Goal: Book appointment/travel/reservation

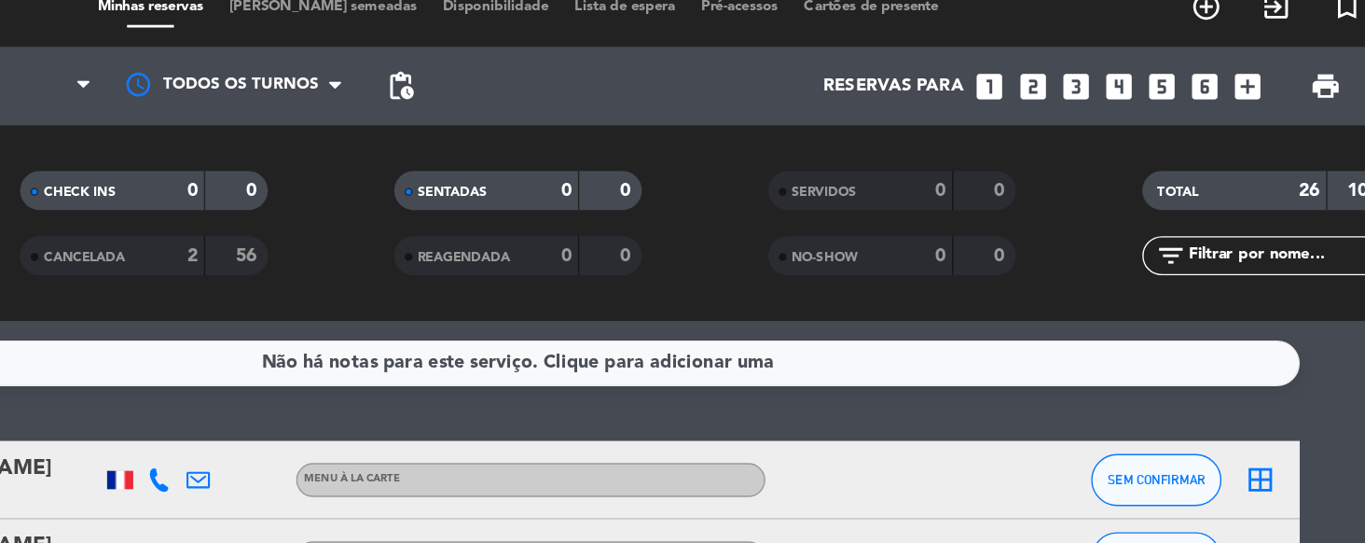
click at [1077, 88] on icon "looks_3" at bounding box center [1082, 84] width 24 height 24
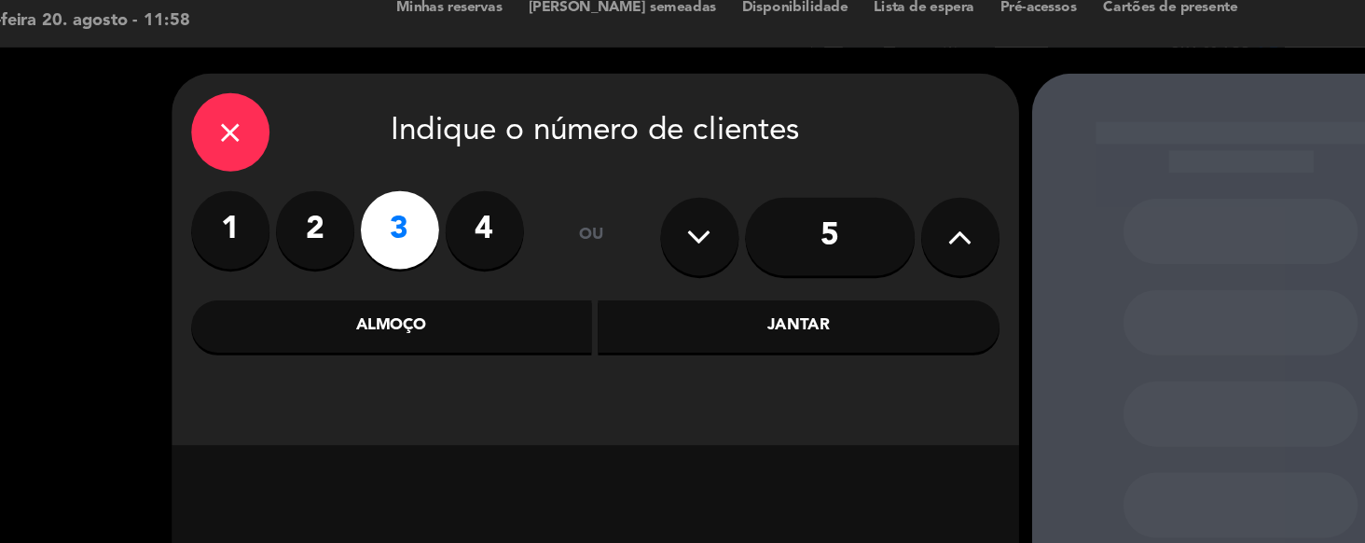
click at [450, 211] on label "4" at bounding box center [445, 187] width 56 height 56
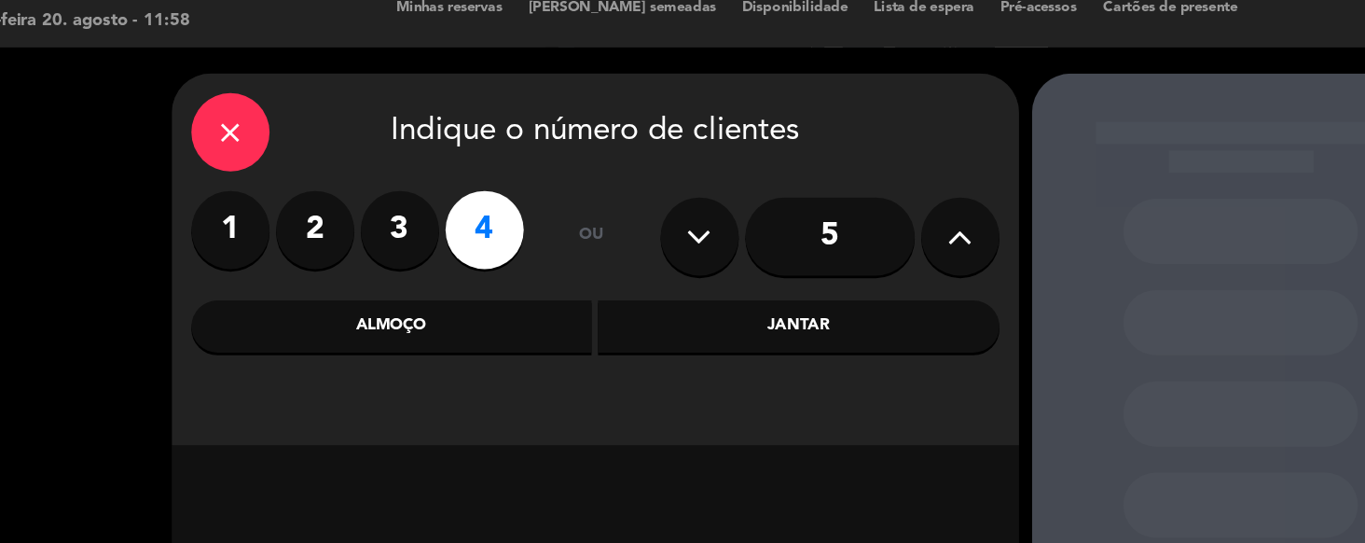
click at [434, 250] on div "Almoço" at bounding box center [378, 255] width 287 height 37
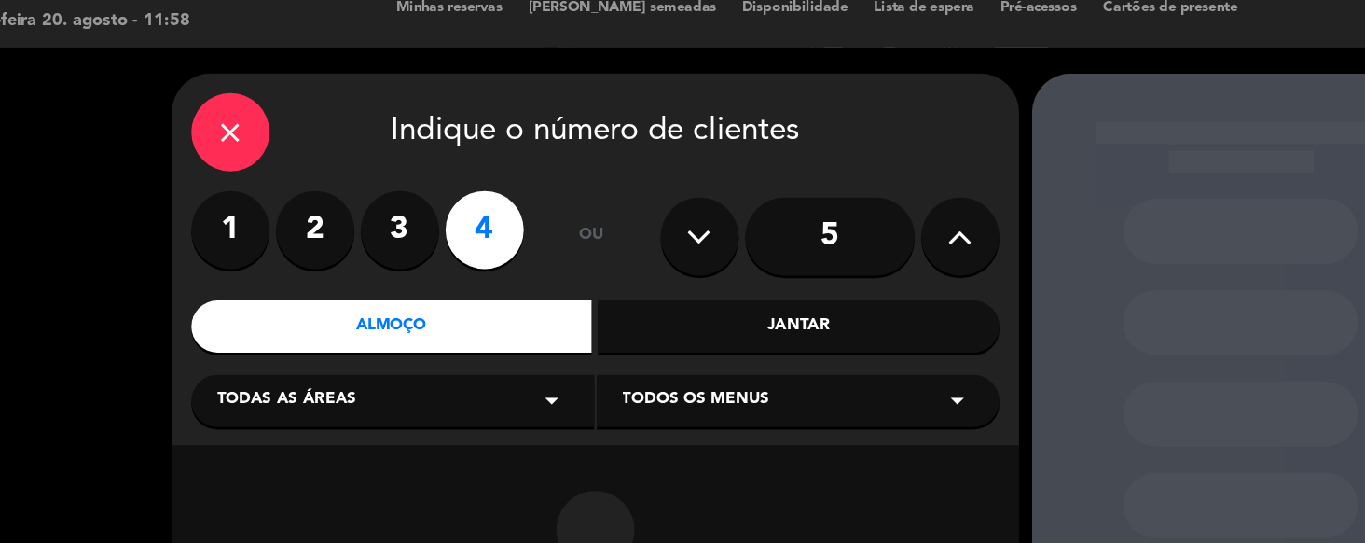
click at [407, 167] on div "1 2 3 4" at bounding box center [354, 187] width 238 height 56
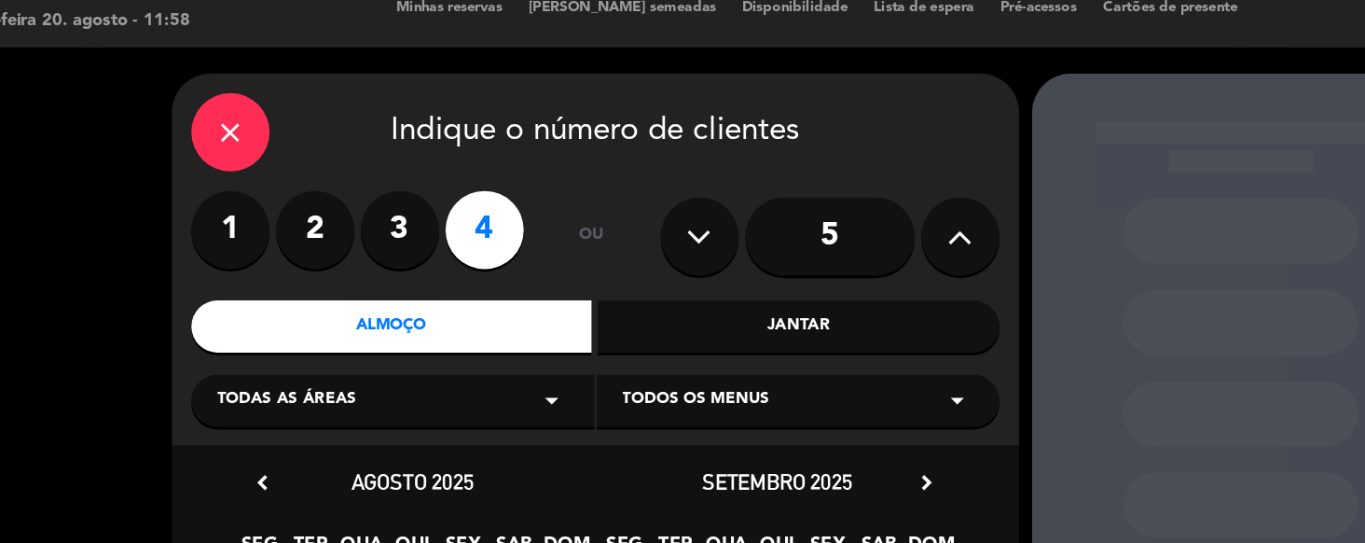
click at [388, 209] on label "3" at bounding box center [384, 187] width 56 height 56
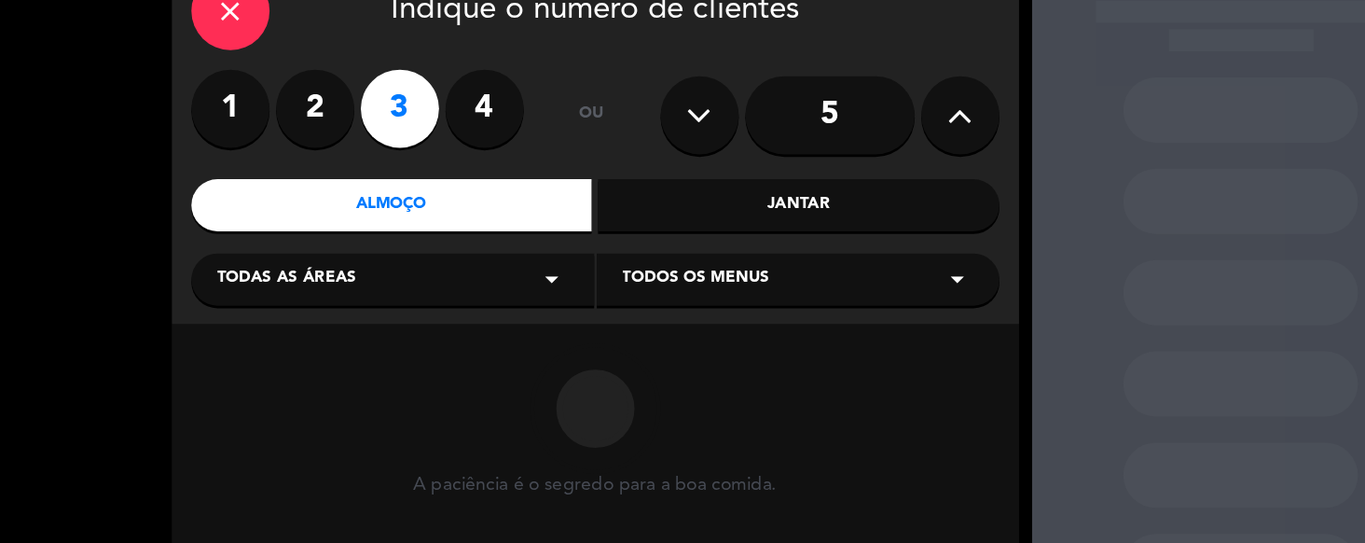
scroll to position [89, 0]
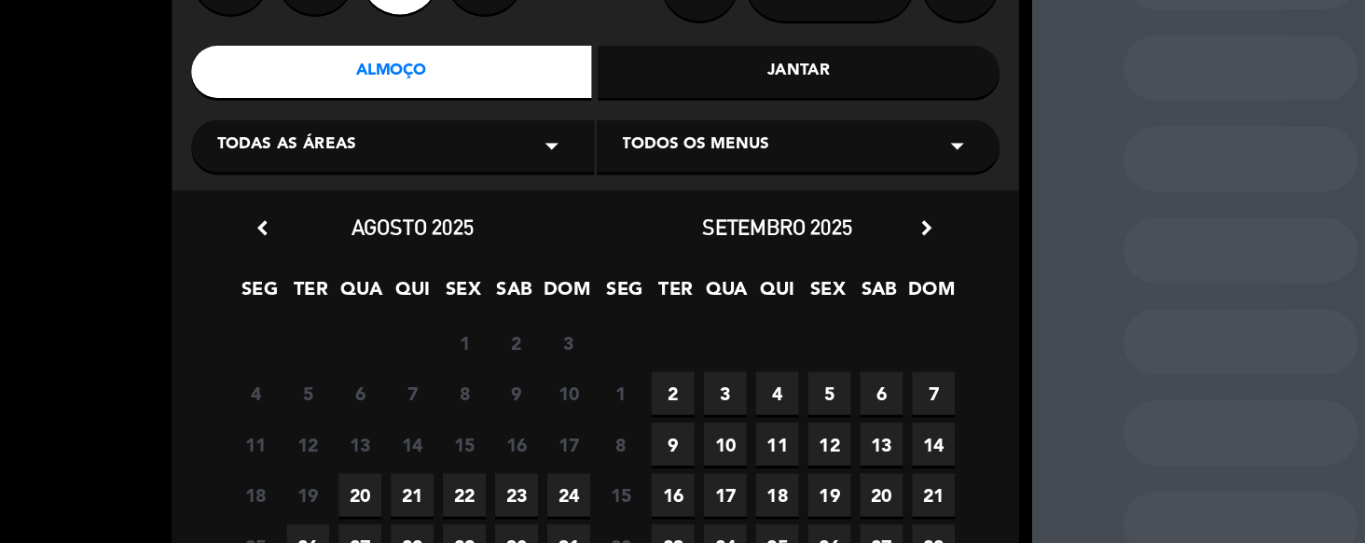
click at [359, 434] on span "20" at bounding box center [355, 430] width 31 height 31
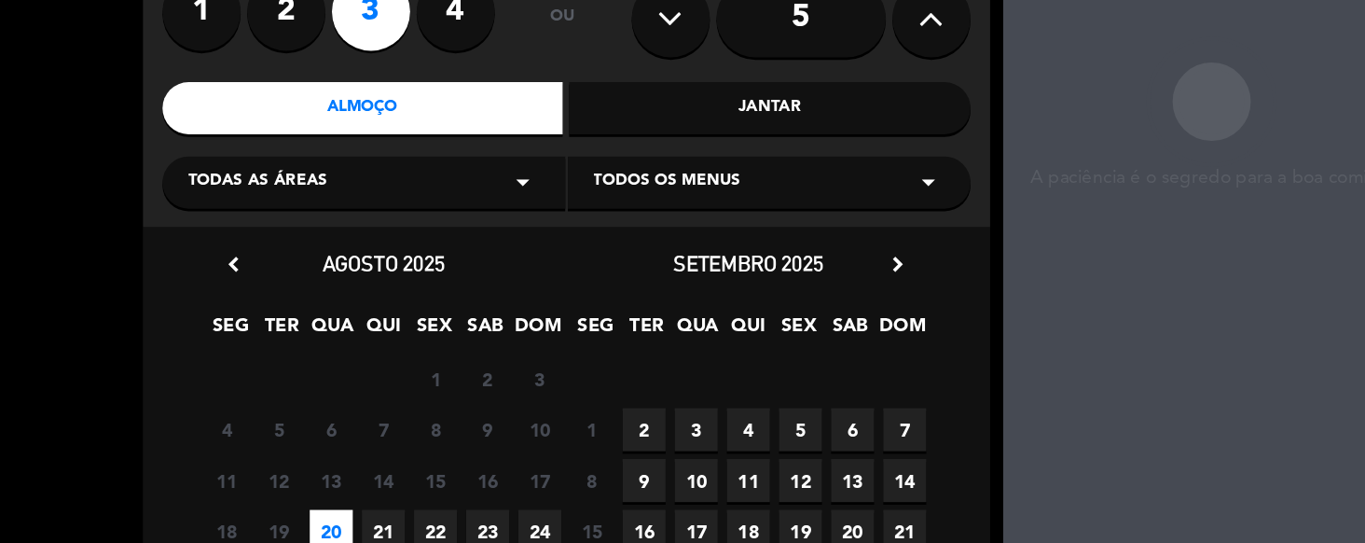
scroll to position [75, 0]
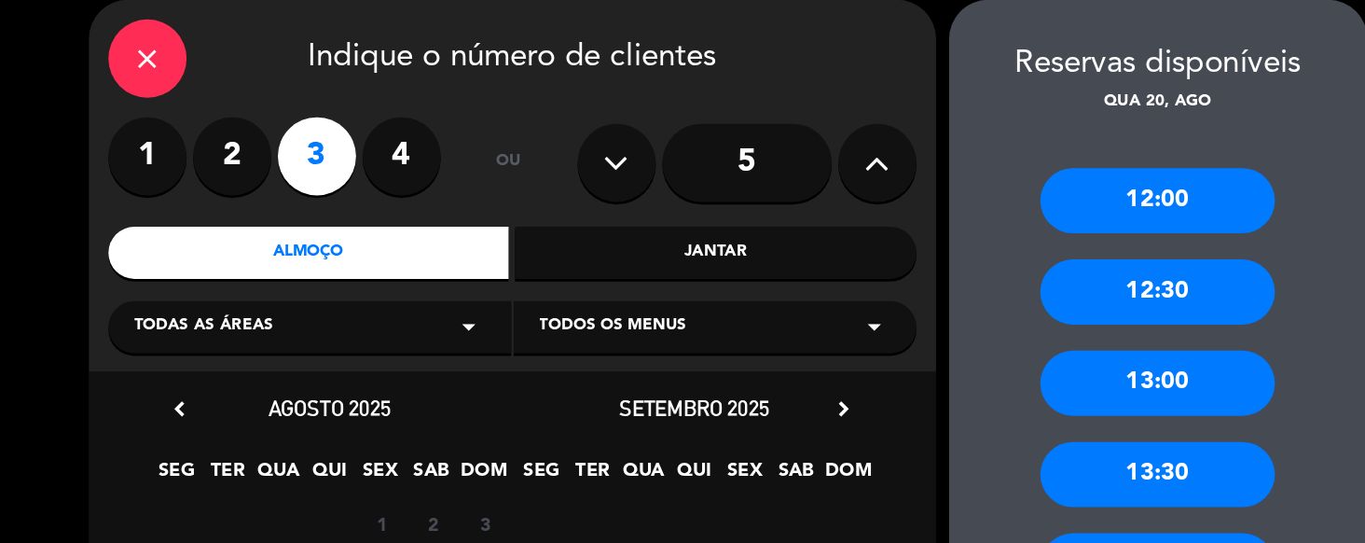
click at [984, 284] on div "13:00" at bounding box center [986, 274] width 168 height 47
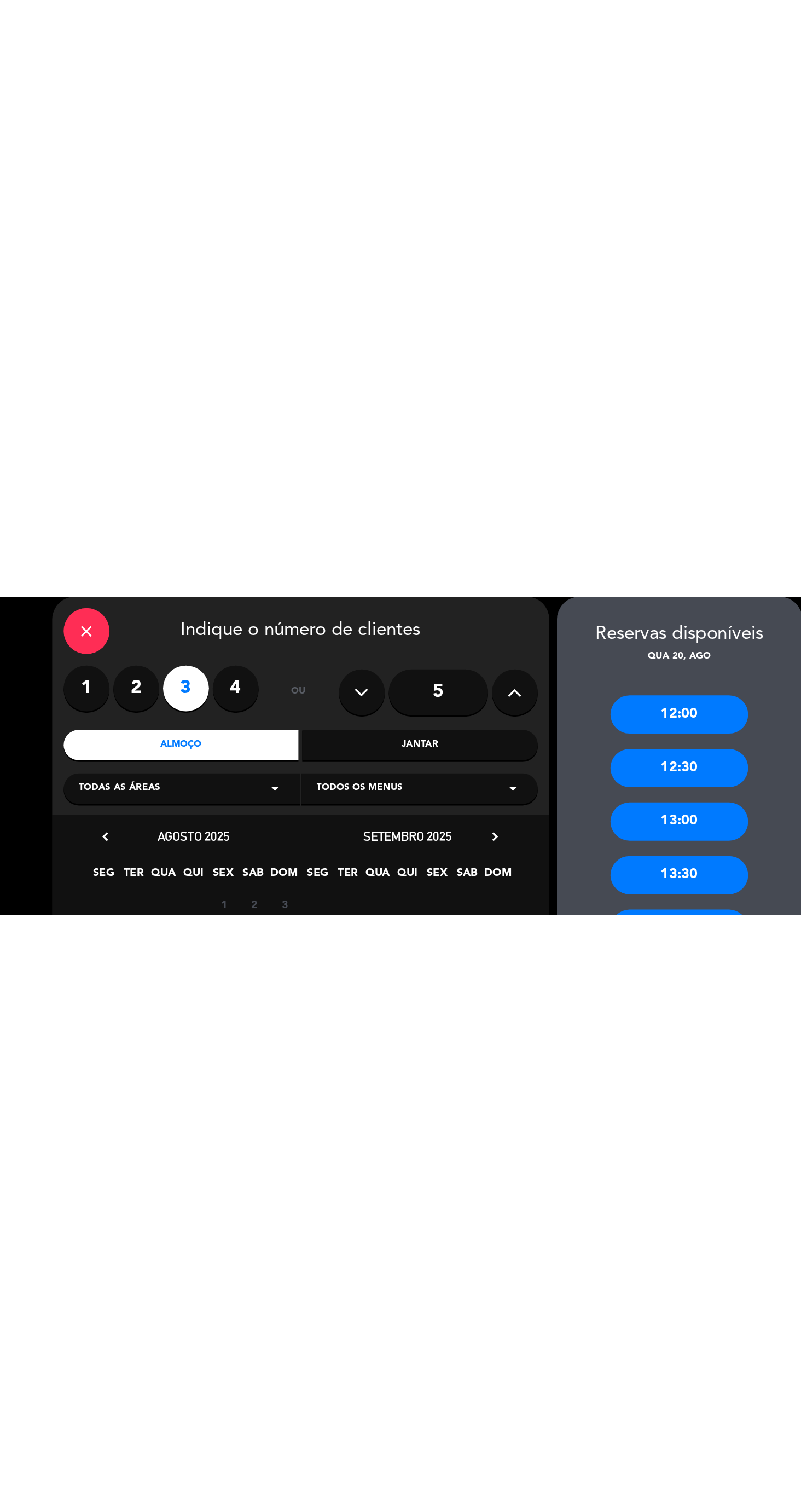
scroll to position [0, 0]
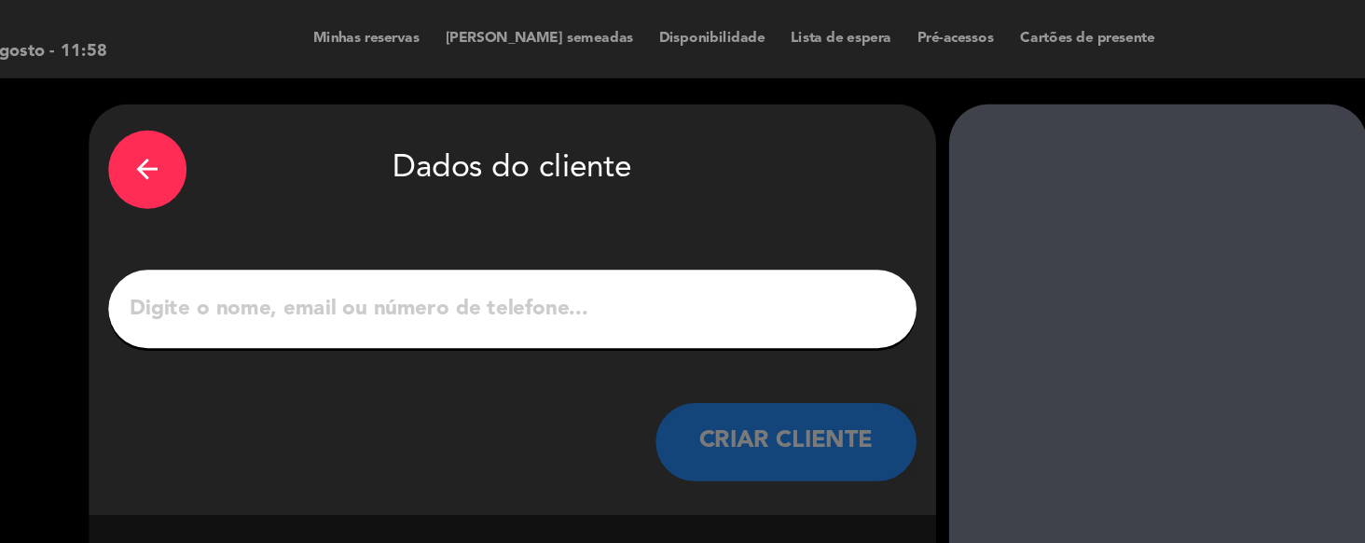
click at [697, 214] on input "1" at bounding box center [524, 221] width 550 height 26
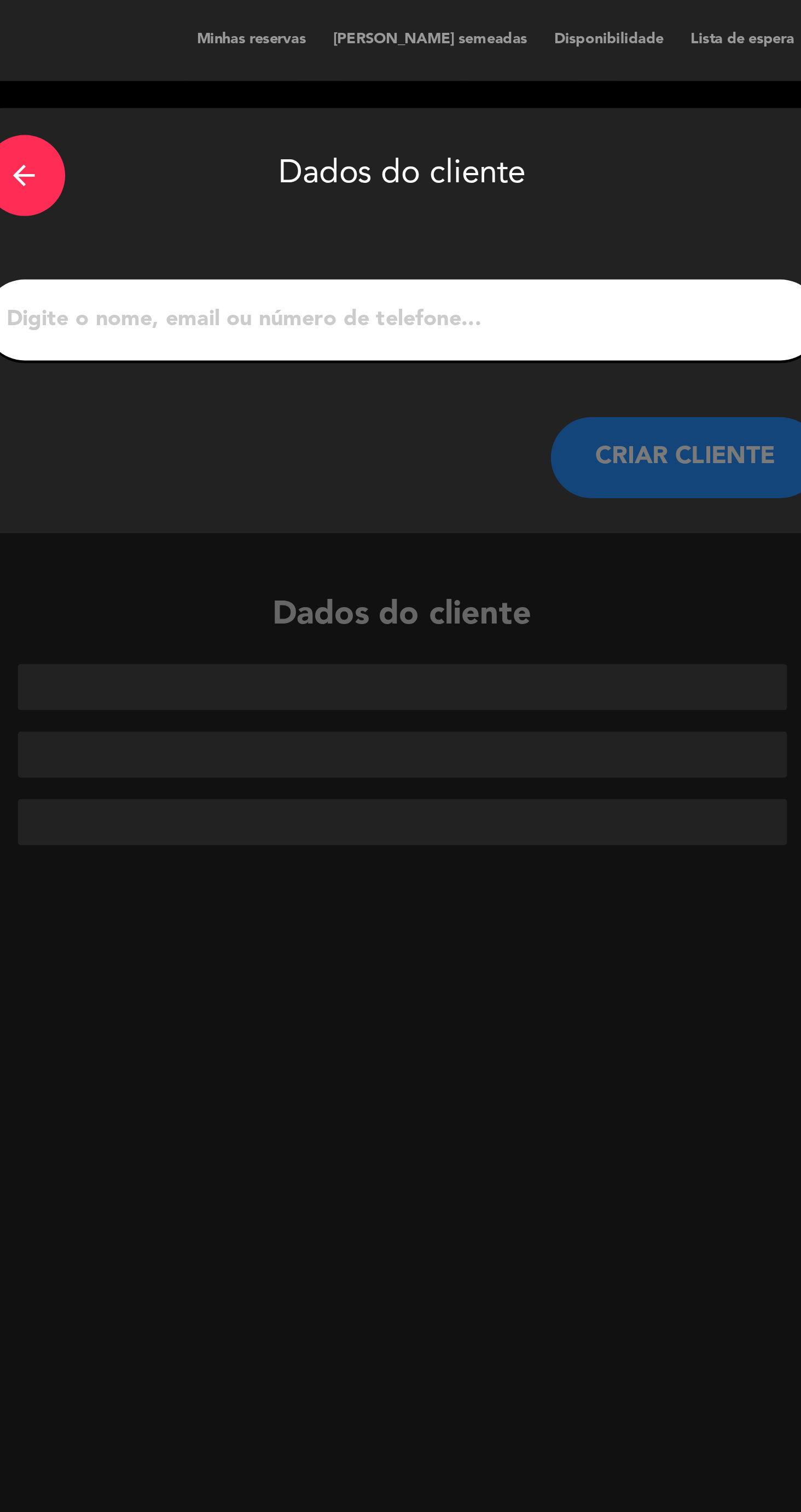
click at [302, 133] on input "1" at bounding box center [307, 130] width 323 height 15
type input "[PERSON_NAME]"
click at [412, 190] on button "CRIAR CLIENTE" at bounding box center [423, 185] width 110 height 33
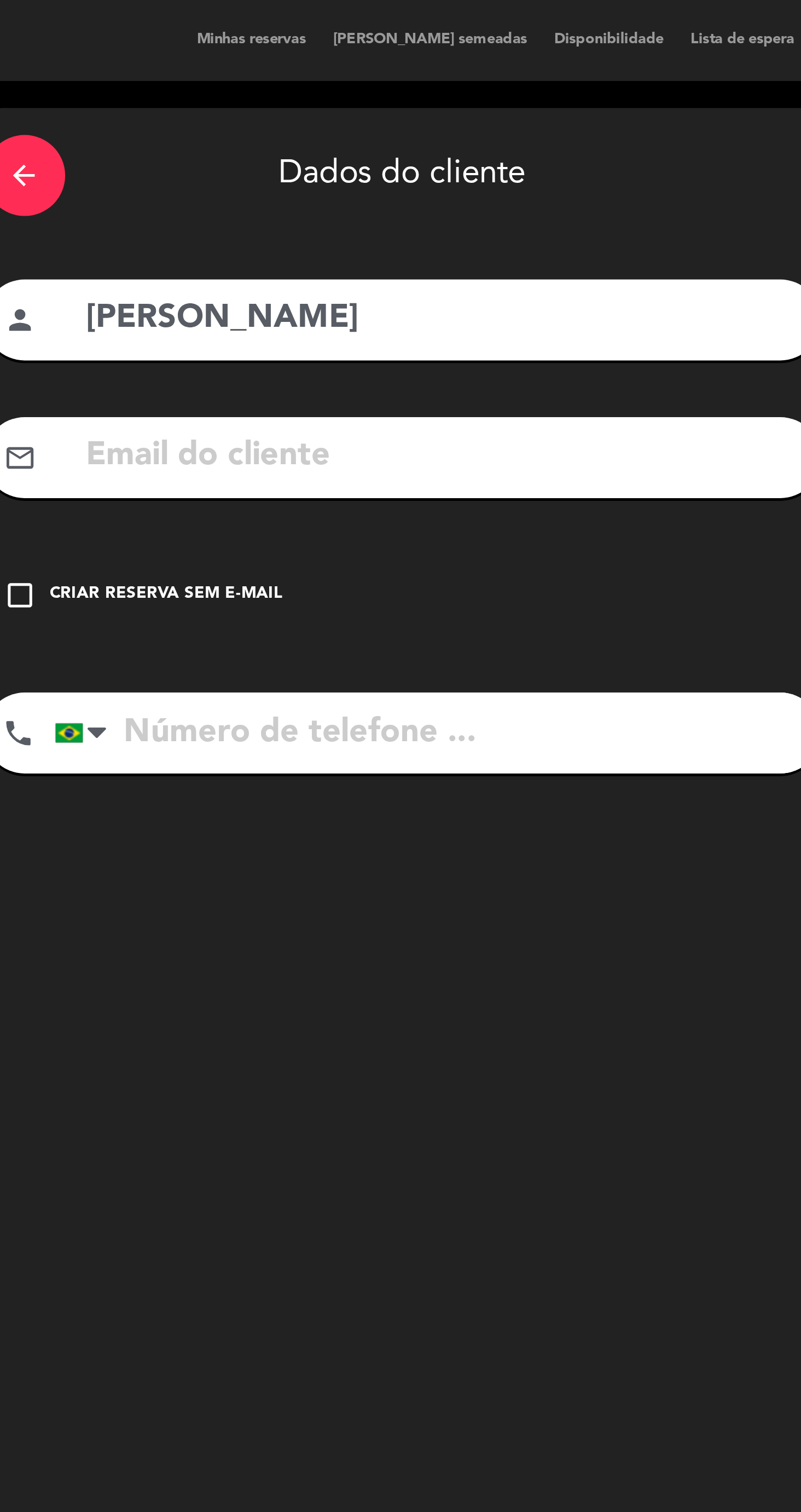
click at [218, 241] on div "Criar reserva sem e-mail" at bounding box center [212, 241] width 94 height 11
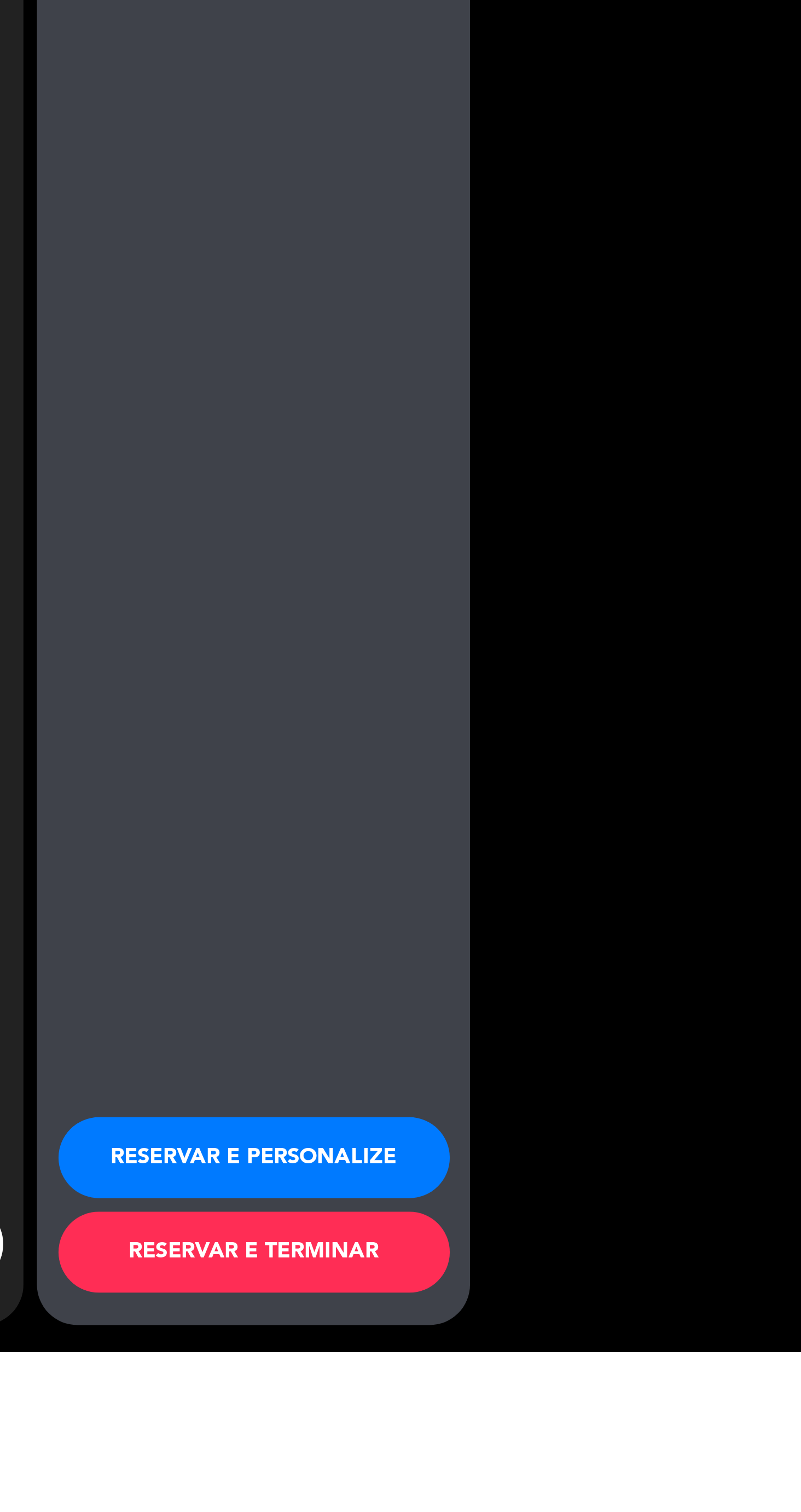
click at [605, 1450] on button "RESERVAR E PERSONALIZE" at bounding box center [579, 1433] width 158 height 33
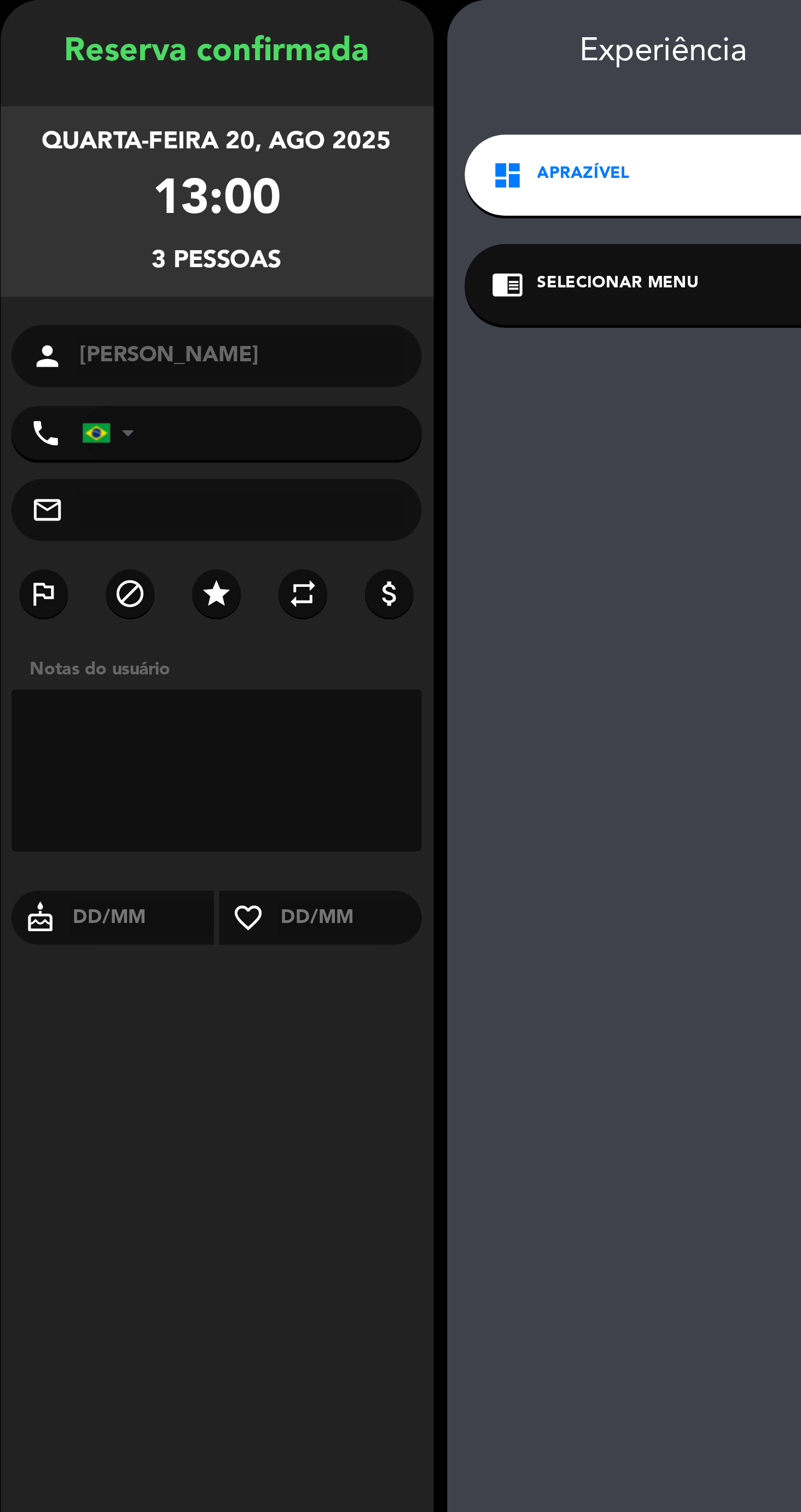
click at [268, 365] on textarea at bounding box center [217, 356] width 167 height 66
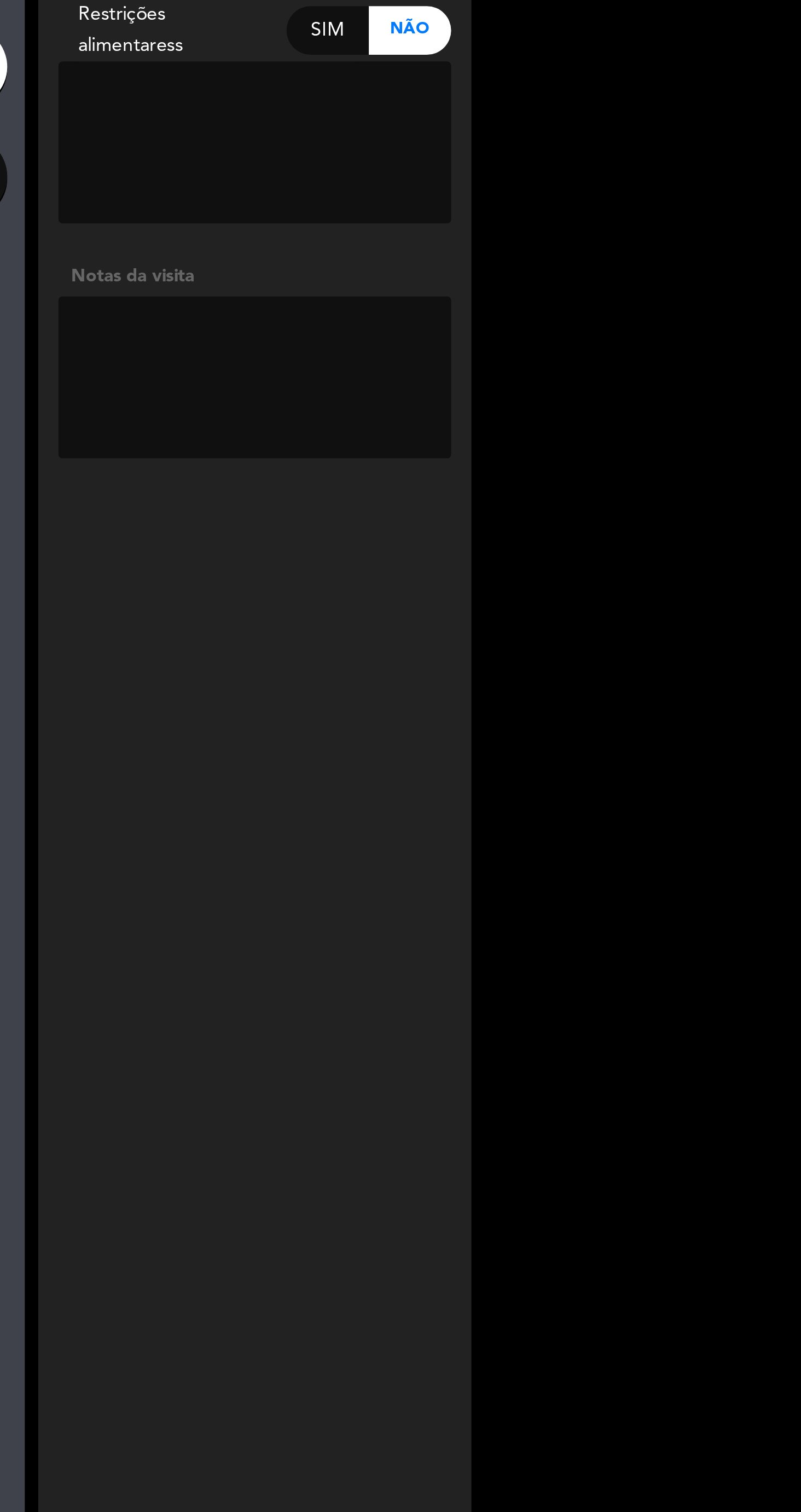
type textarea "Mama ruisa _ [PERSON_NAME]"
click at [625, 255] on textarea at bounding box center [579, 241] width 159 height 66
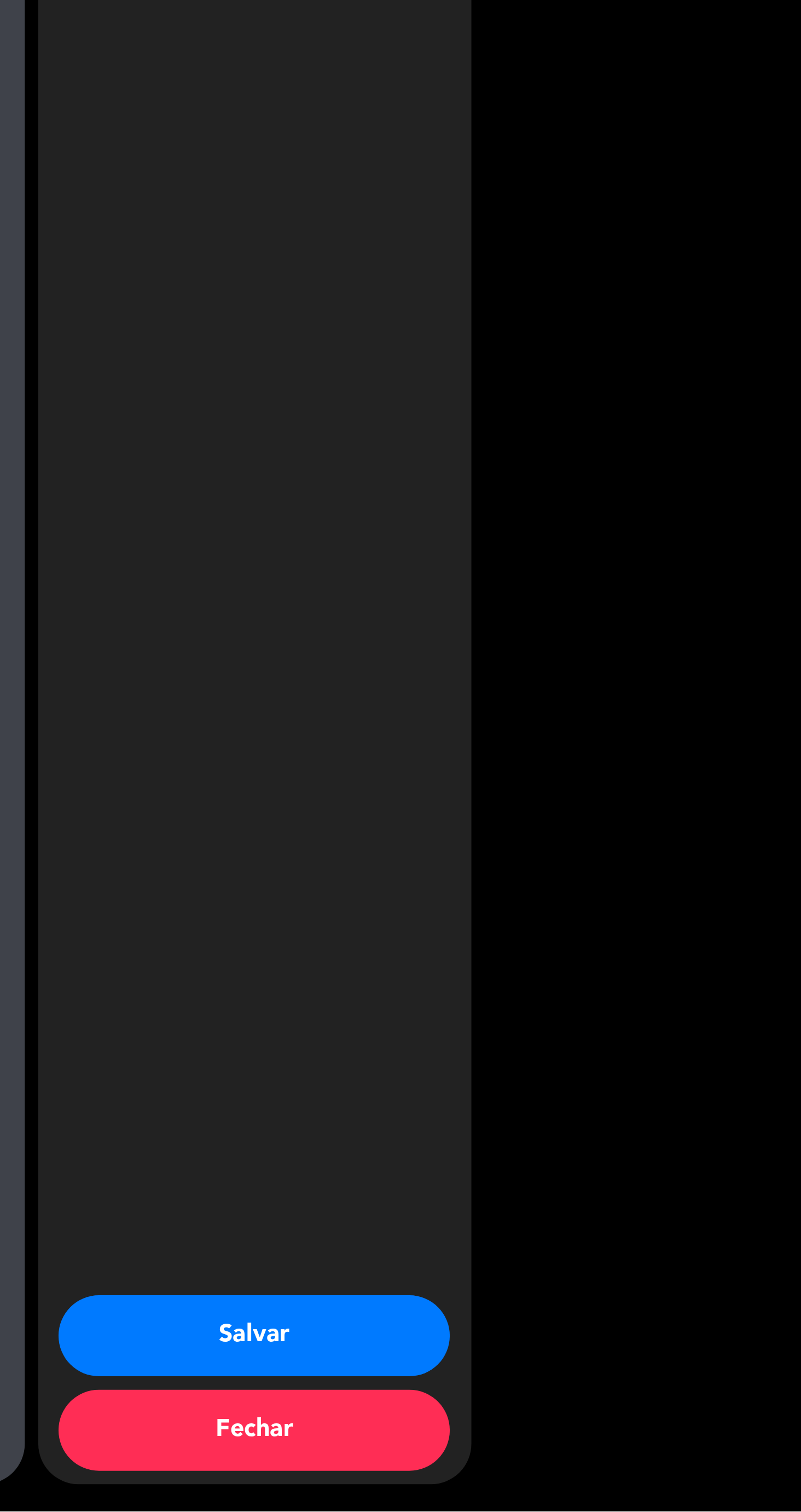
scroll to position [108, 0]
type textarea "Mama [PERSON_NAME]"
click at [600, 1448] on button "Salvar" at bounding box center [579, 1441] width 158 height 33
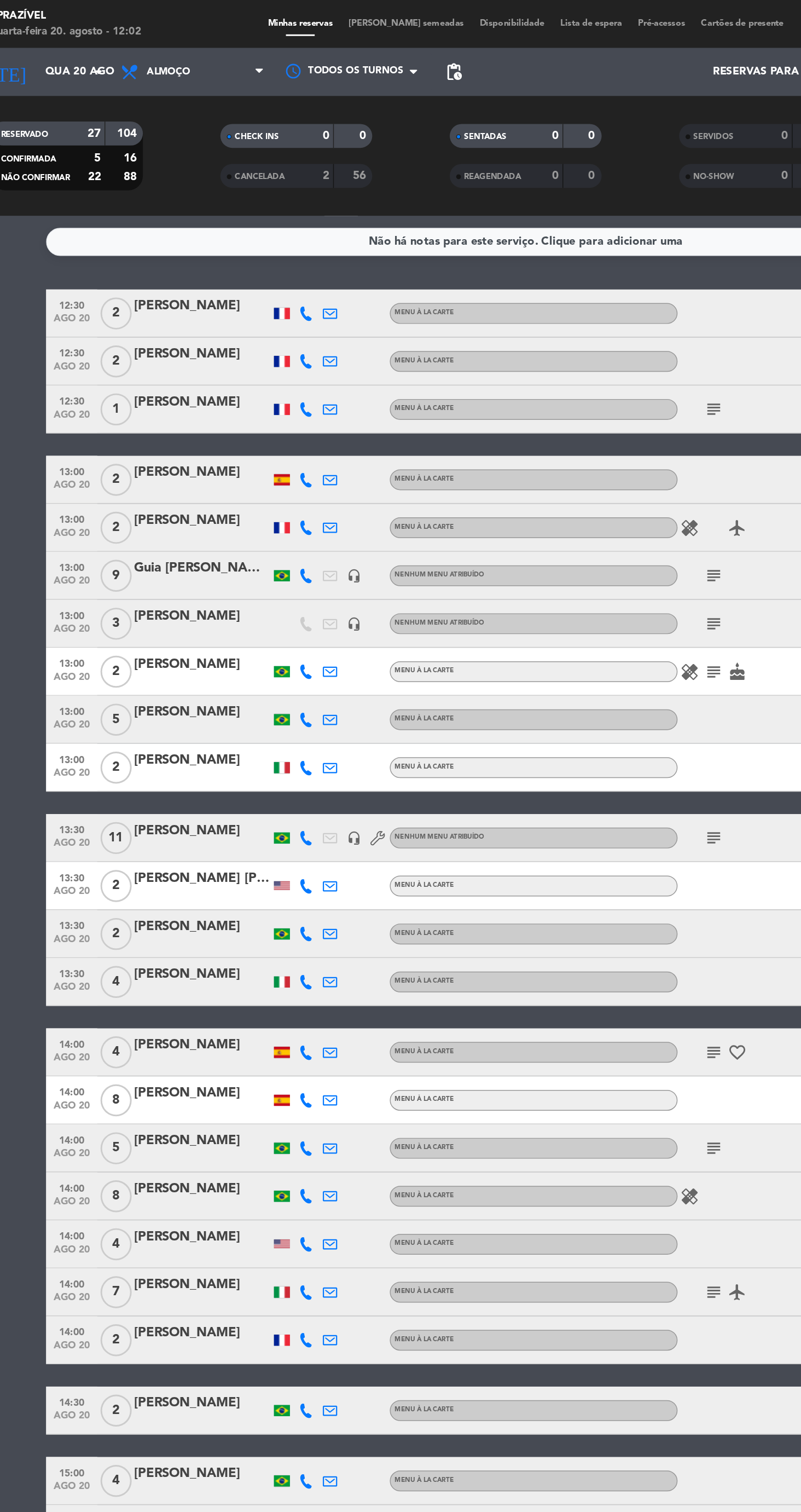
click at [86, 54] on input "Qua 20 ago" at bounding box center [115, 49] width 97 height 20
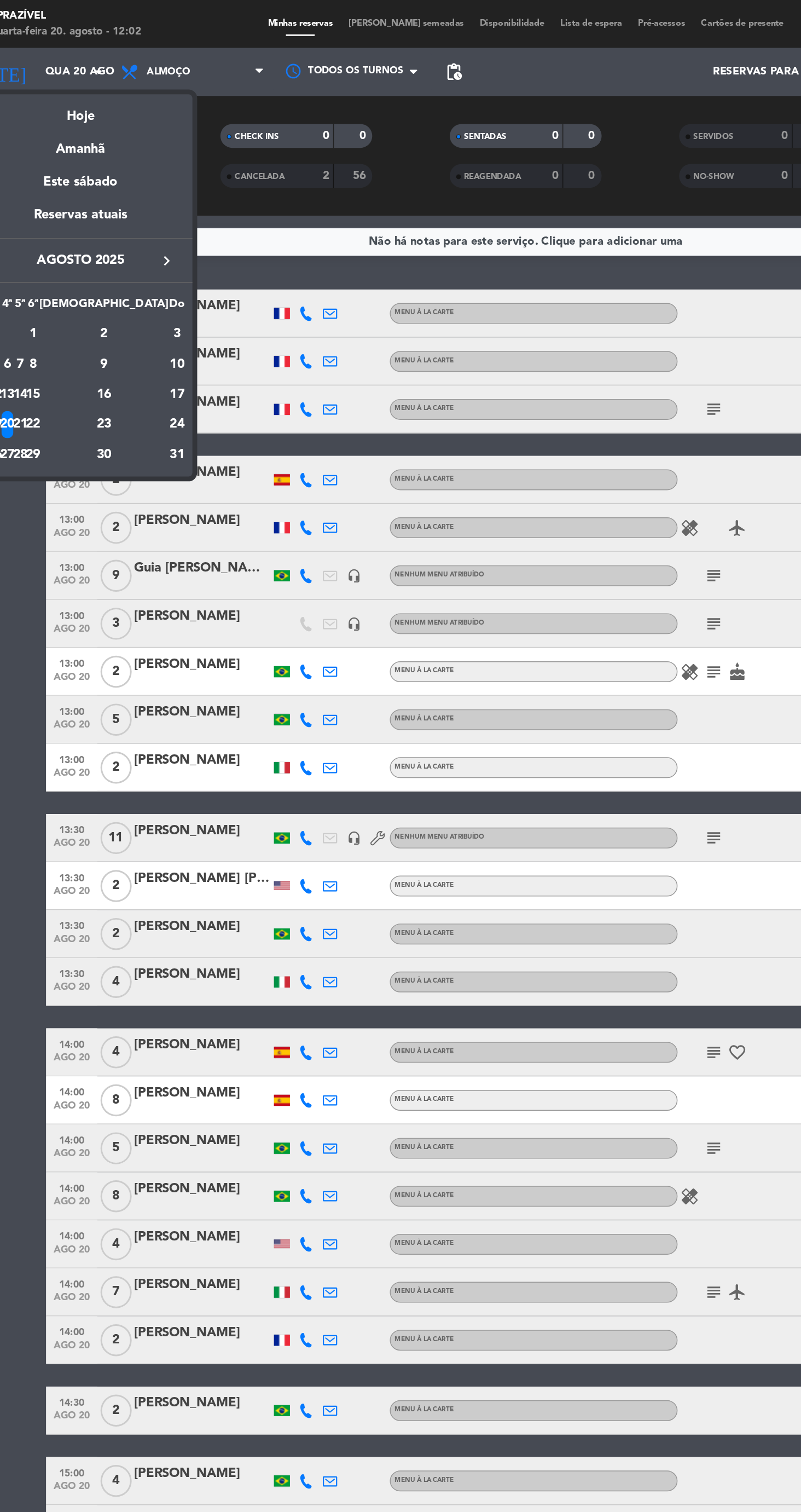
click at [108, 124] on div "Este sábado" at bounding box center [96, 125] width 153 height 31
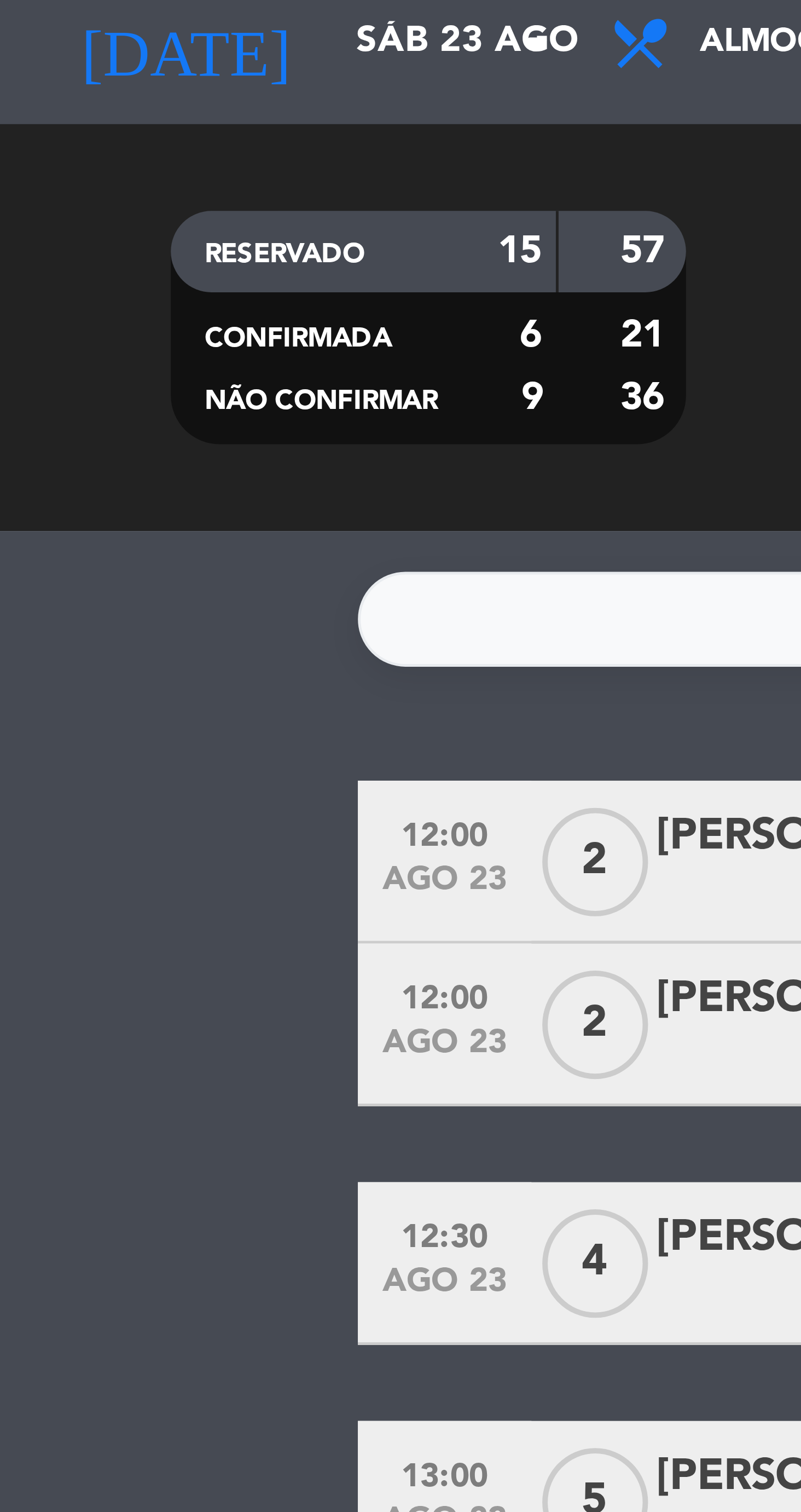
click at [85, 53] on input "Sáb 23 ago" at bounding box center [115, 49] width 97 height 20
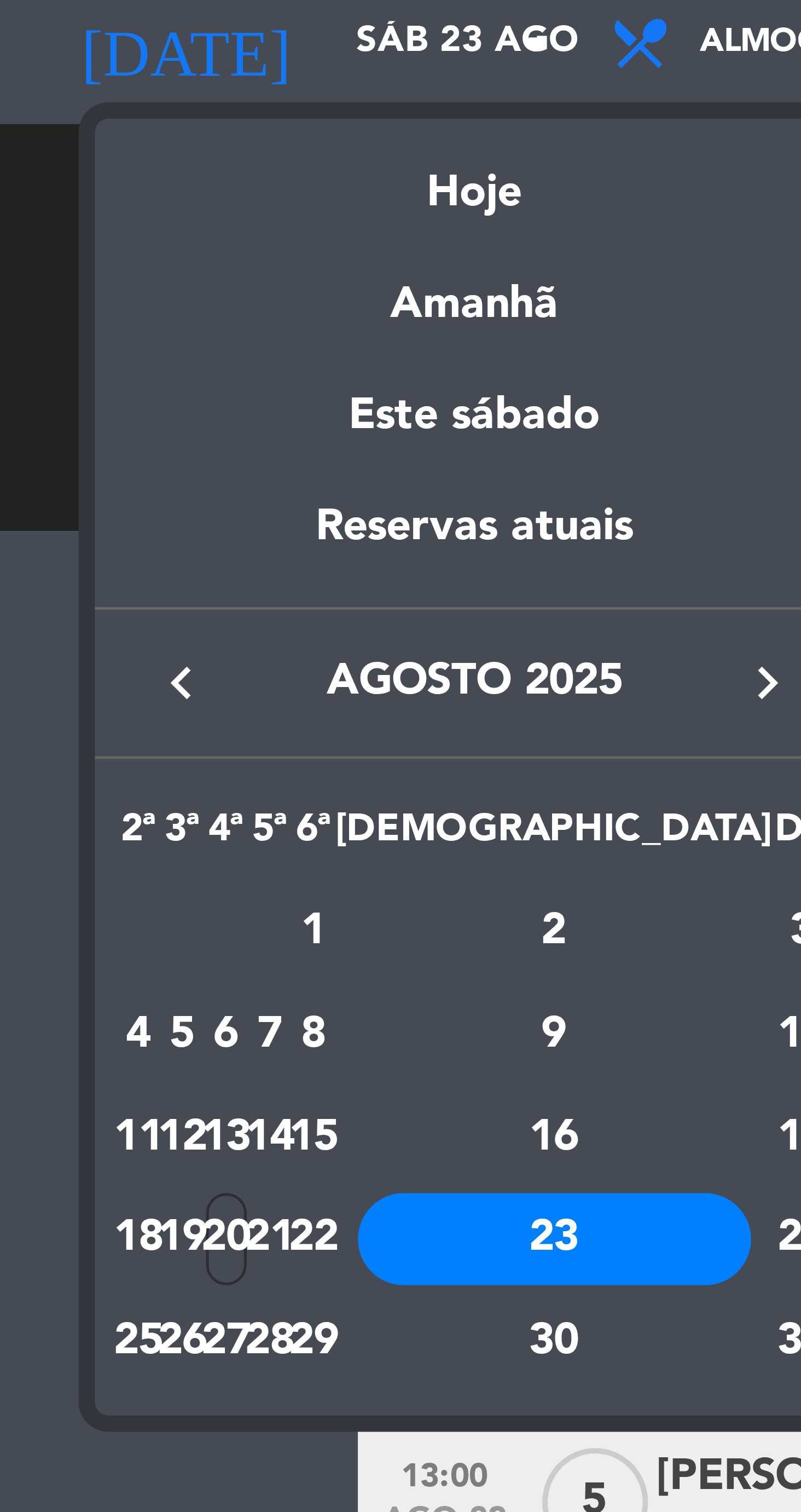
click at [101, 109] on div "Amanhã" at bounding box center [96, 98] width 153 height 22
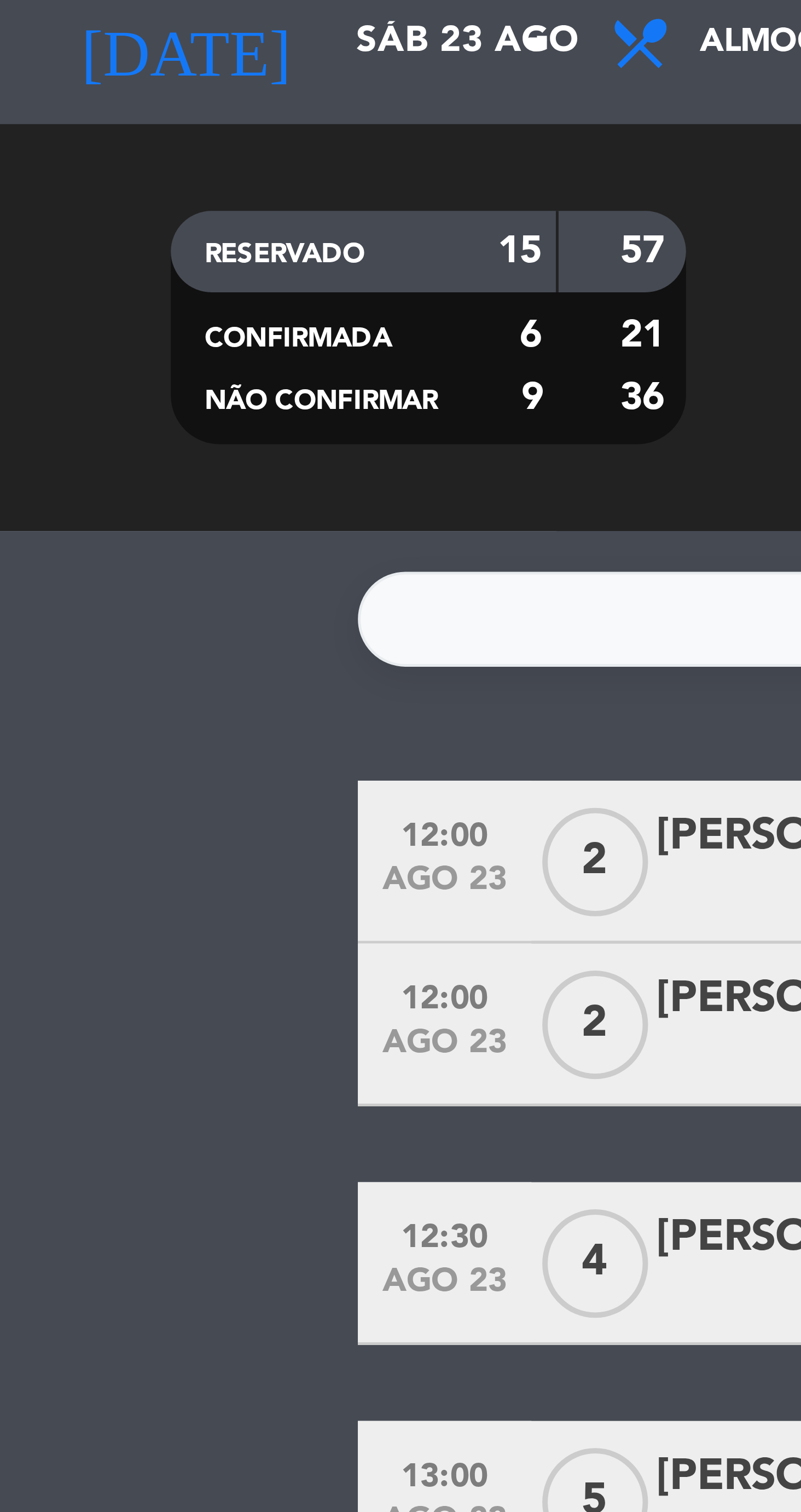
type input "Qui 21 ago"
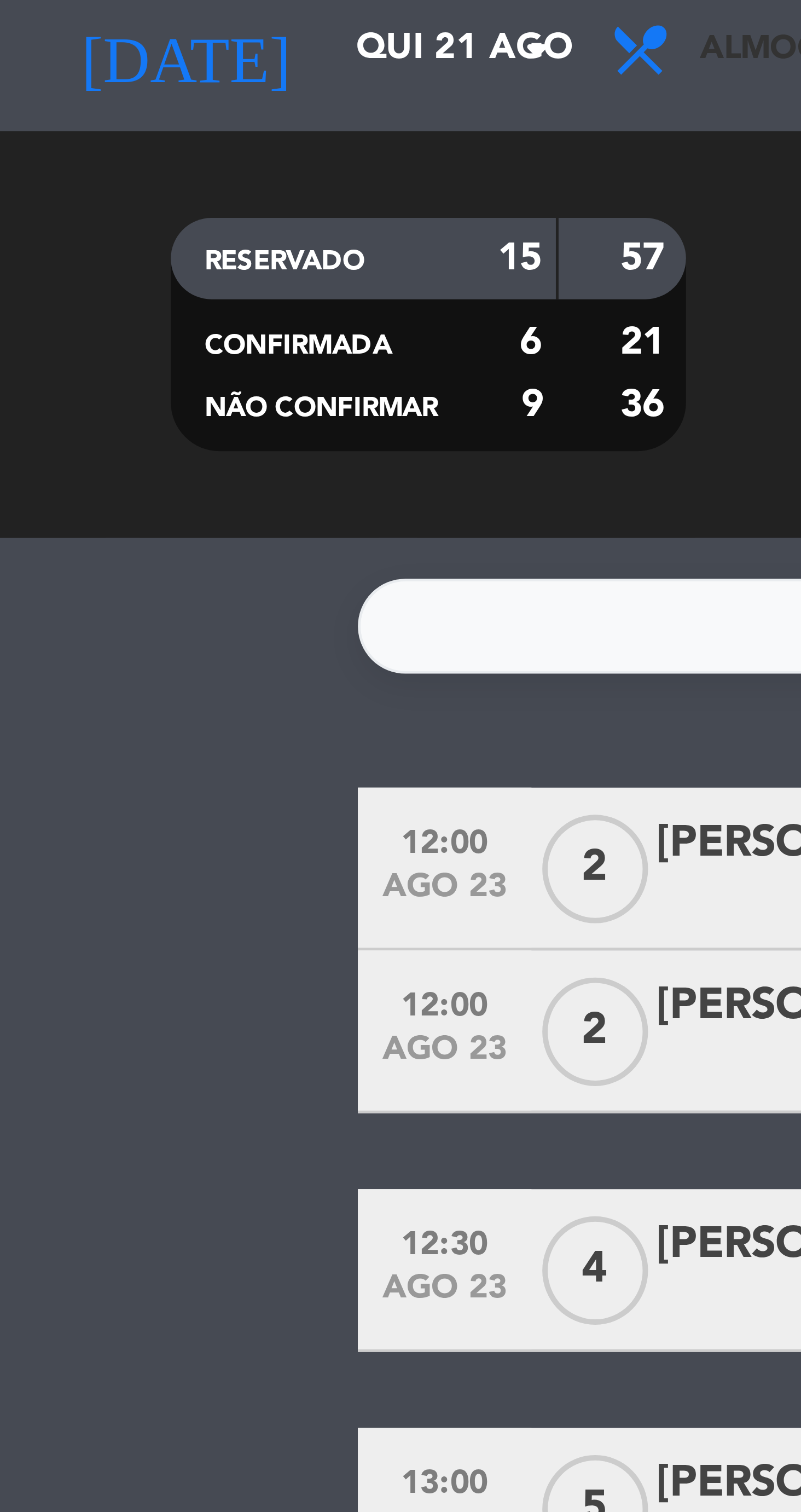
click at [137, 53] on icon at bounding box center [130, 49] width 16 height 13
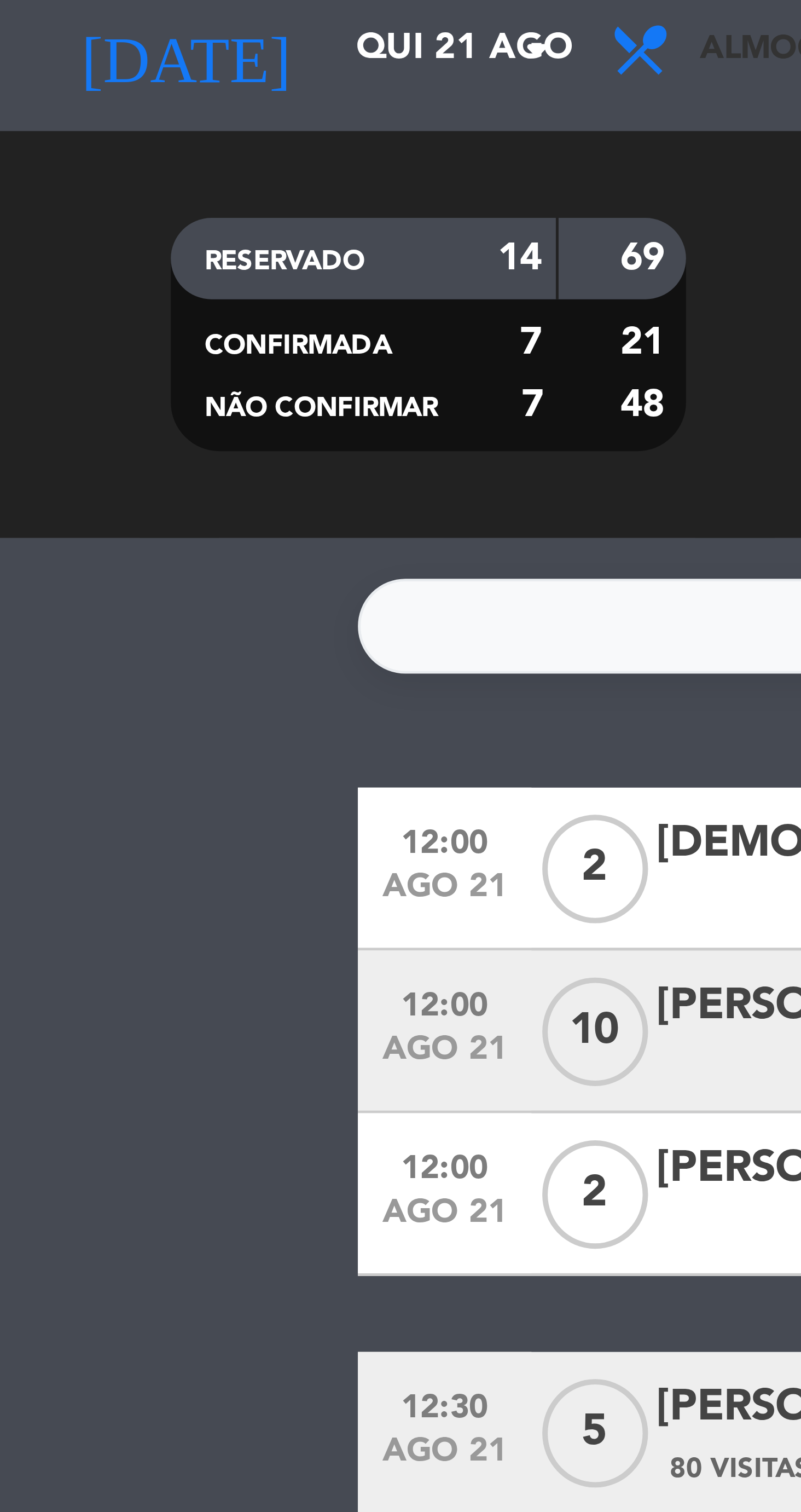
click at [146, 53] on span "Almoço" at bounding box center [173, 49] width 110 height 24
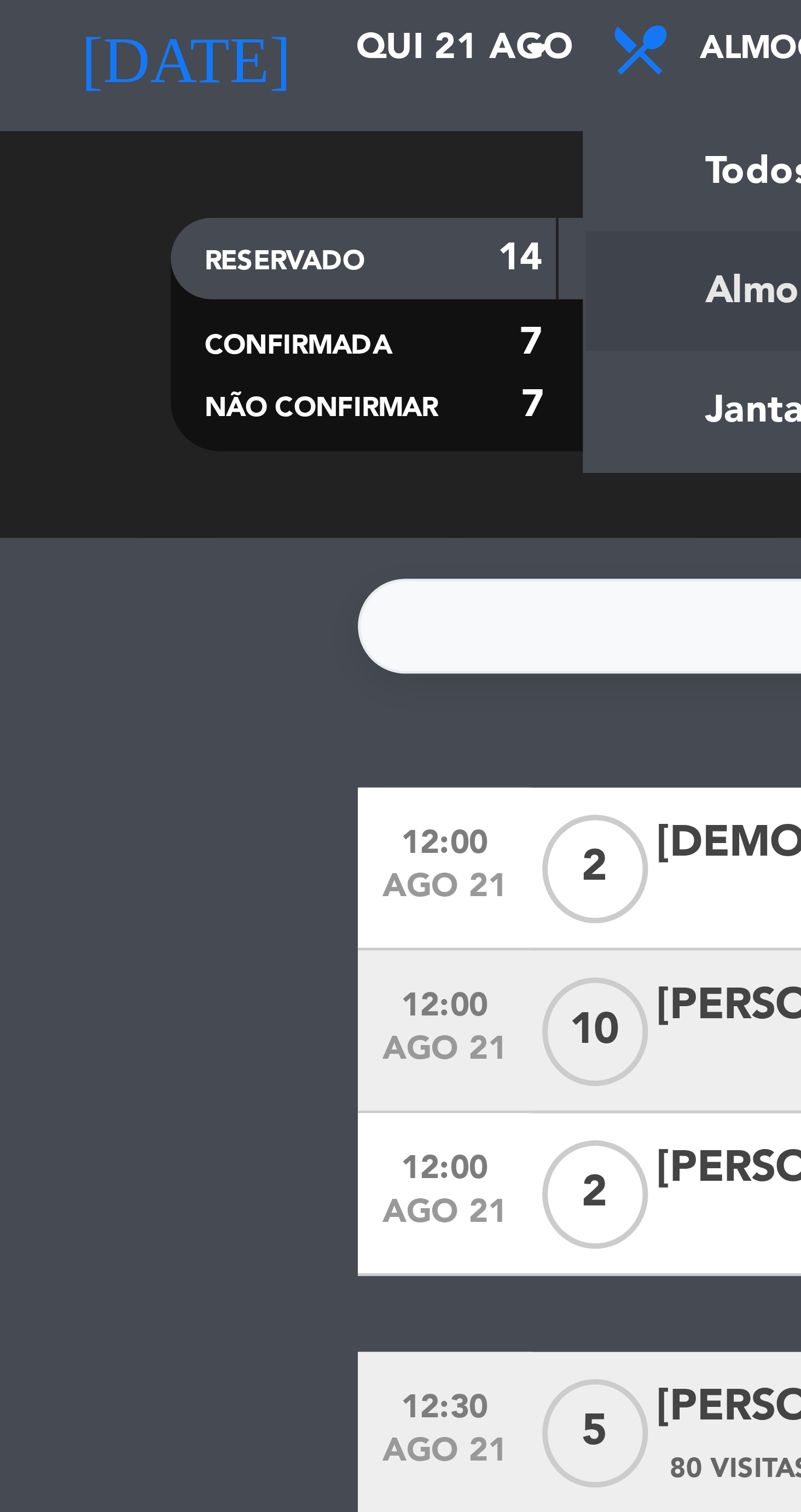
click at [147, 123] on div "menu Aprazível Quarta-feira 20. agosto - 12:02 Minhas reservas Mesas semeadas D…" at bounding box center [400, 74] width 801 height 148
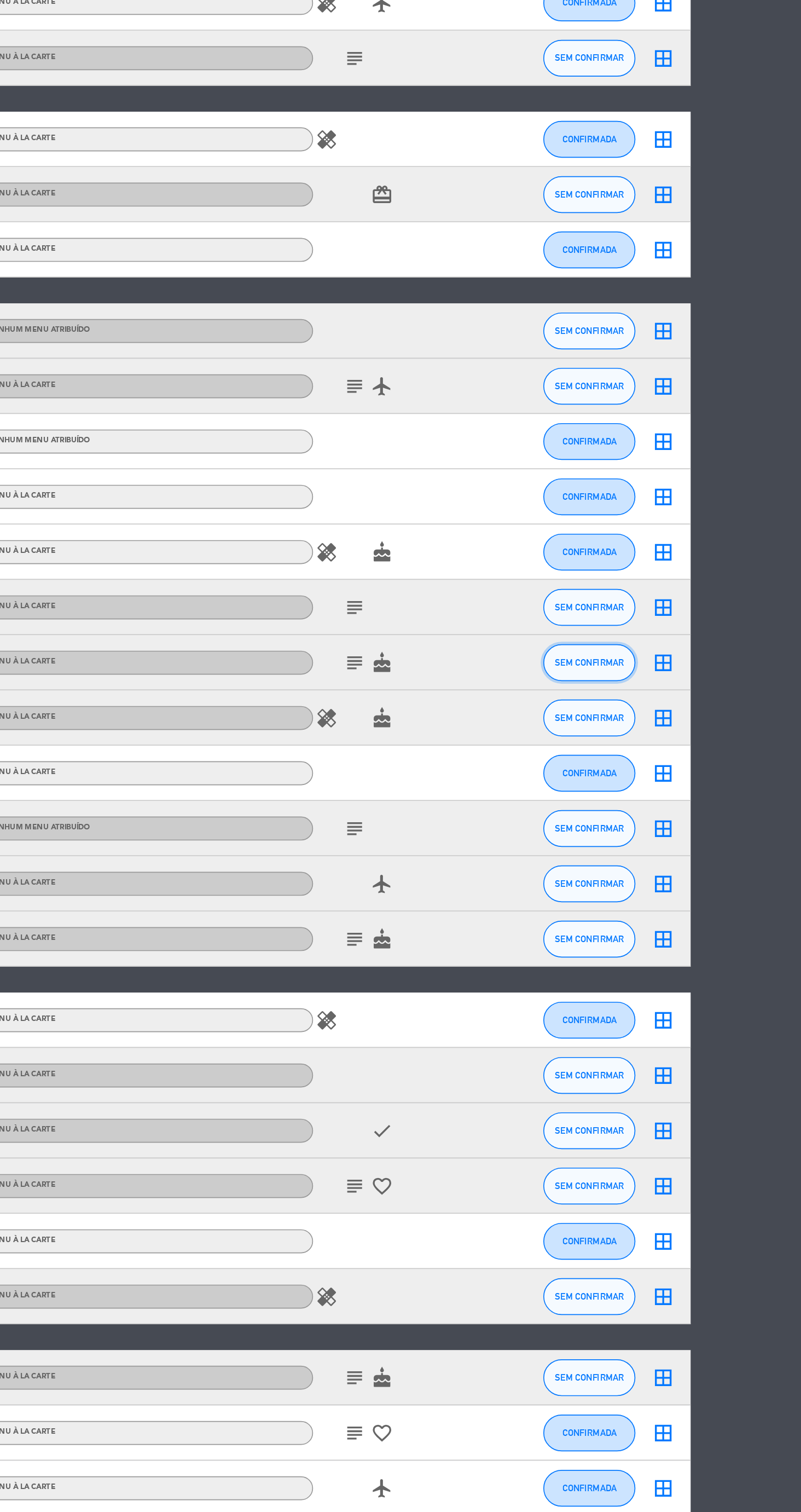
click at [668, 687] on span "SEM CONFIRMAR" at bounding box center [669, 687] width 41 height 6
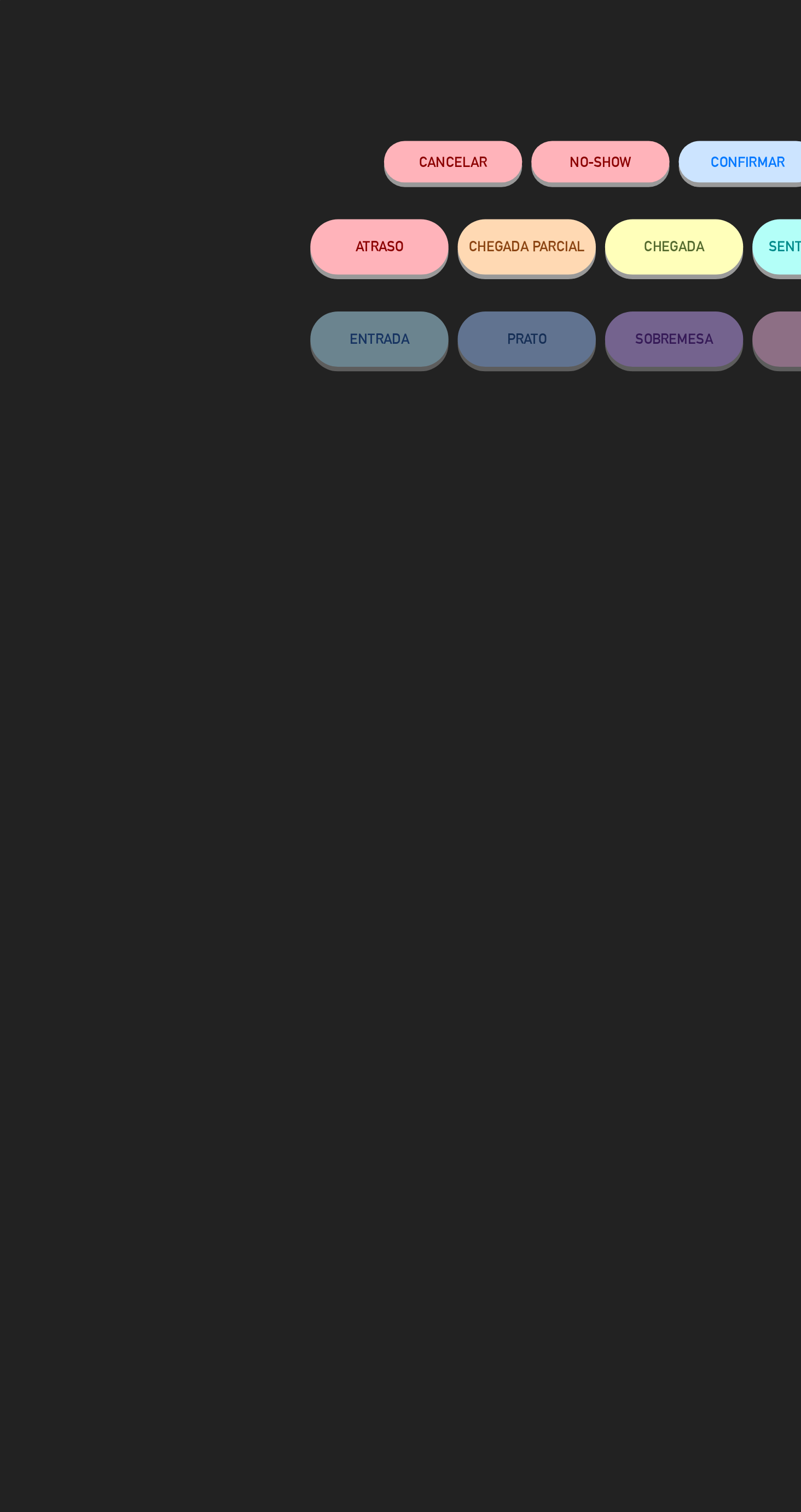
click at [268, 94] on button "Cancelar" at bounding box center [269, 96] width 82 height 25
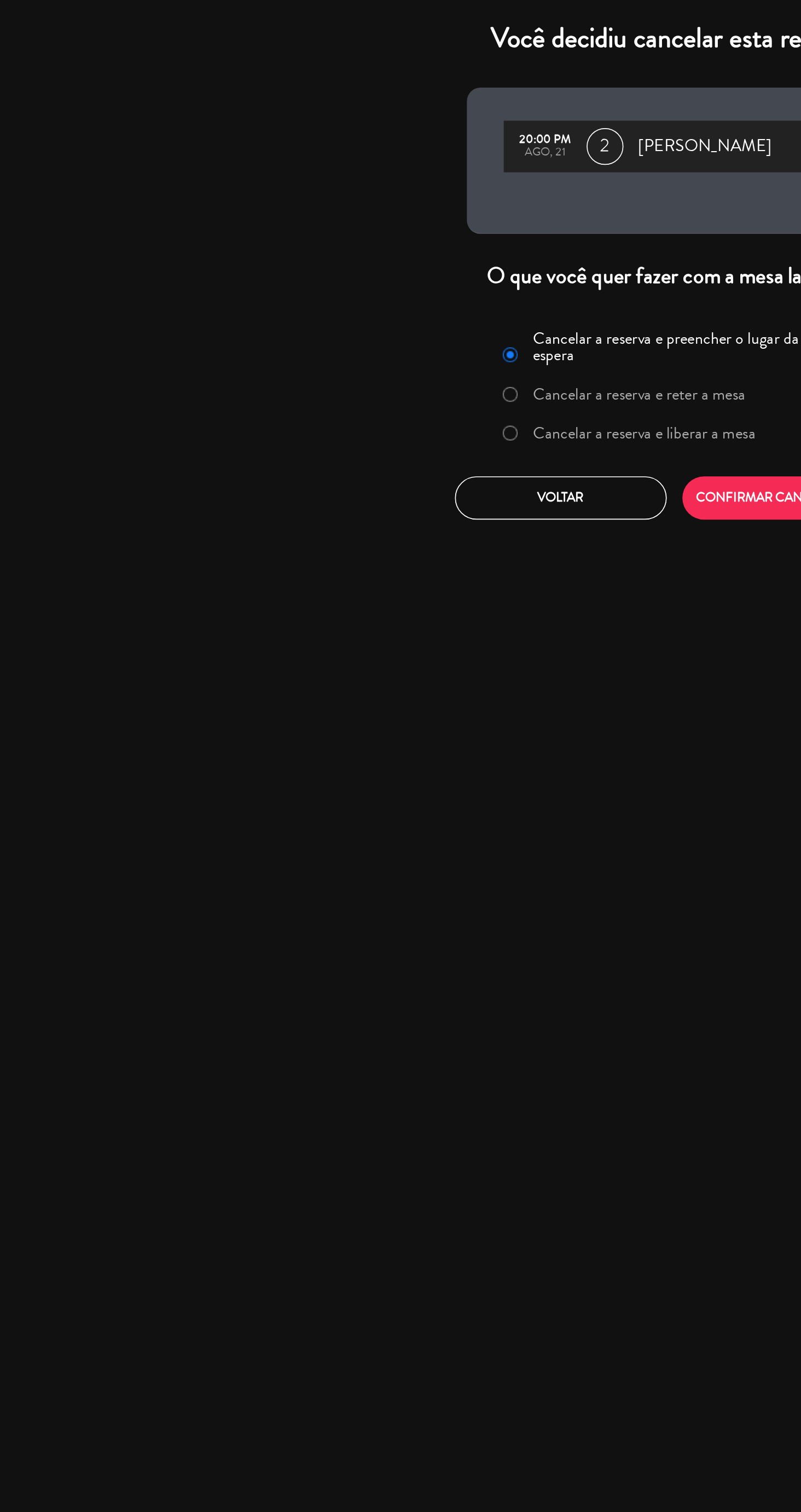
click at [403, 262] on label "Cancelar a reserva e liberar a mesa" at bounding box center [383, 257] width 133 height 10
click at [449, 291] on button "CONFIRMAR CANCELAMENTO" at bounding box center [468, 296] width 126 height 26
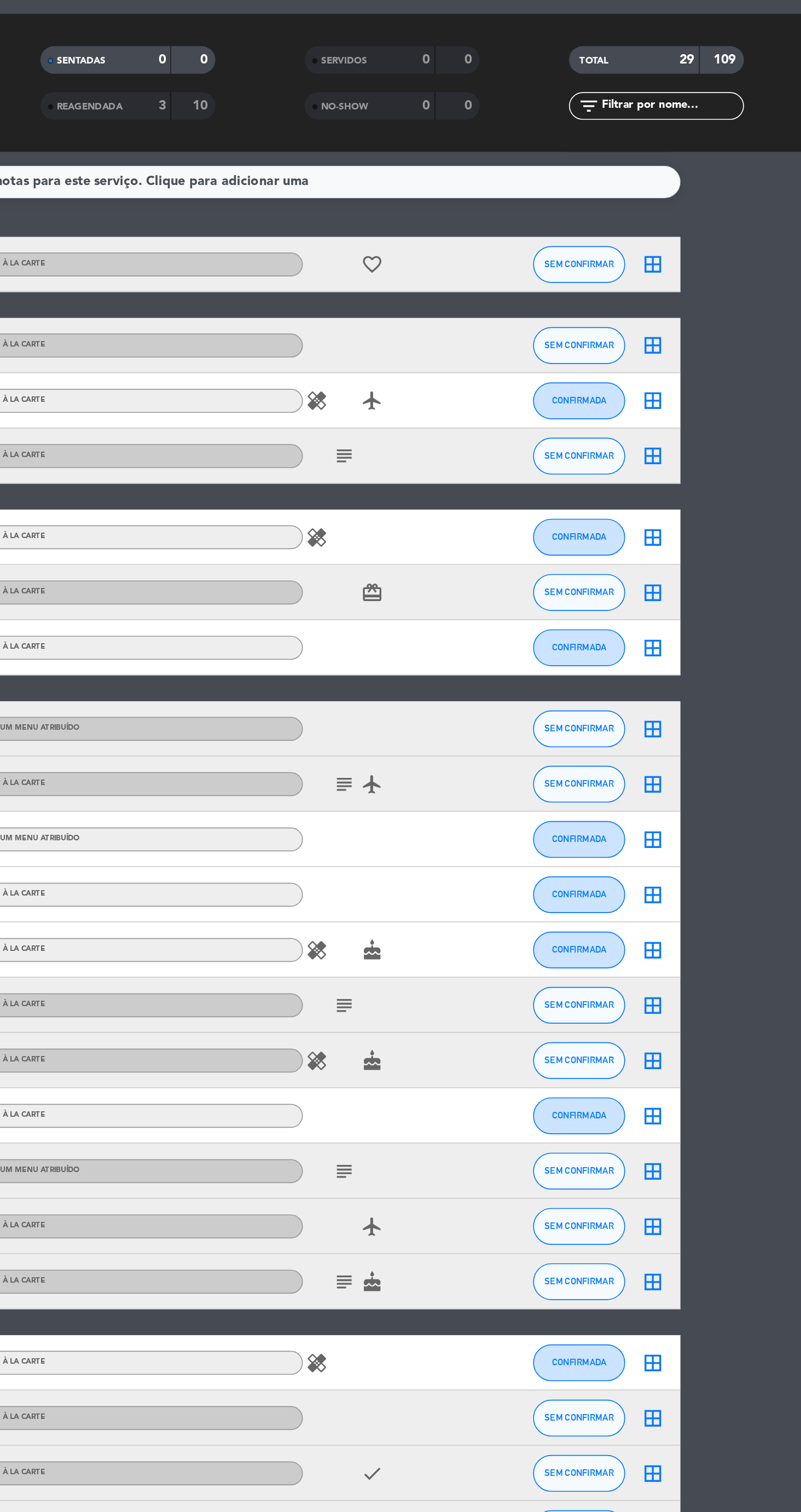
click at [532, 752] on icon "subject" at bounding box center [529, 753] width 13 height 13
click at [529, 525] on icon "subject" at bounding box center [529, 523] width 13 height 13
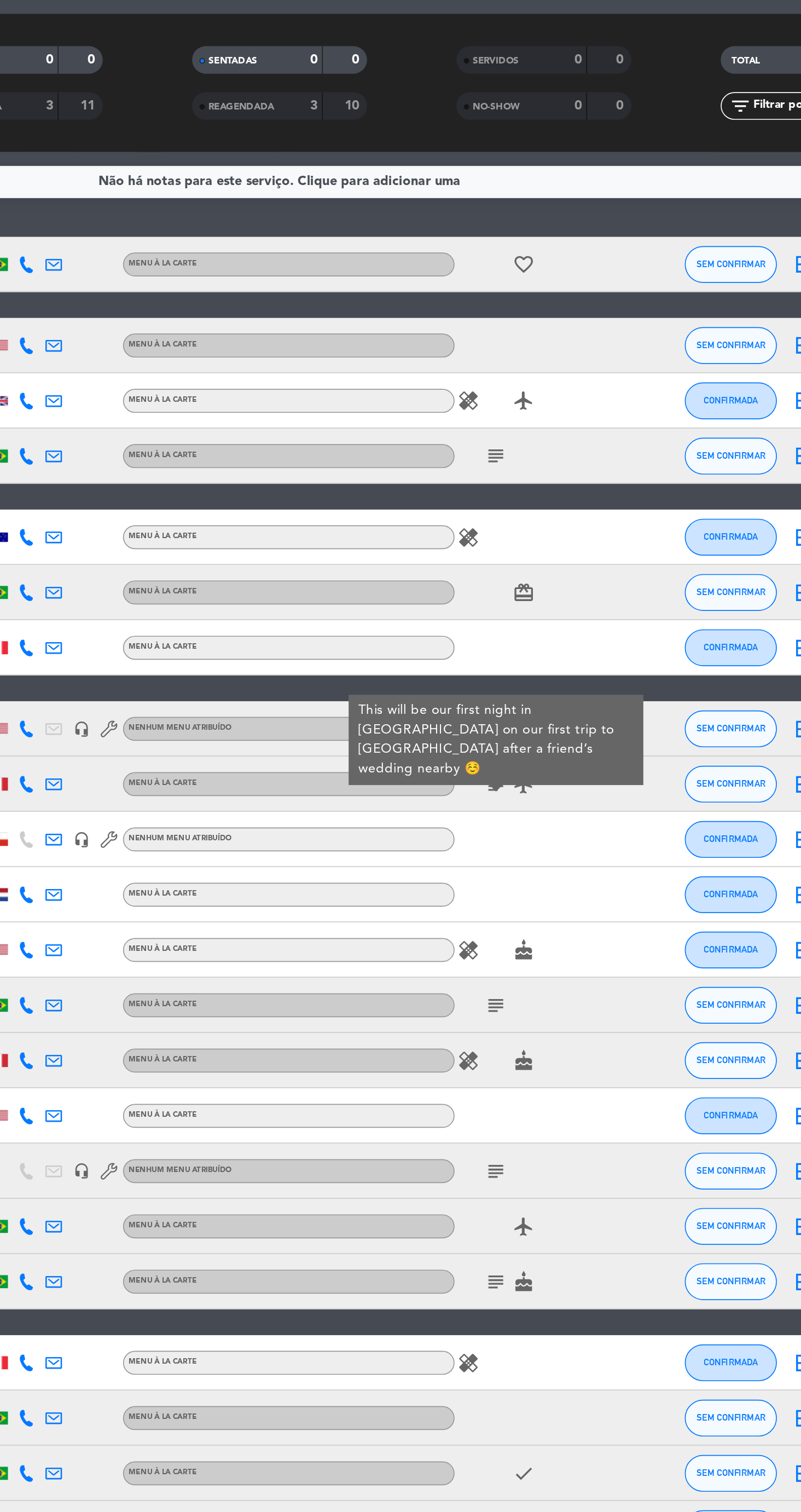
click at [580, 413] on div "card_giftcard" at bounding box center [554, 409] width 99 height 32
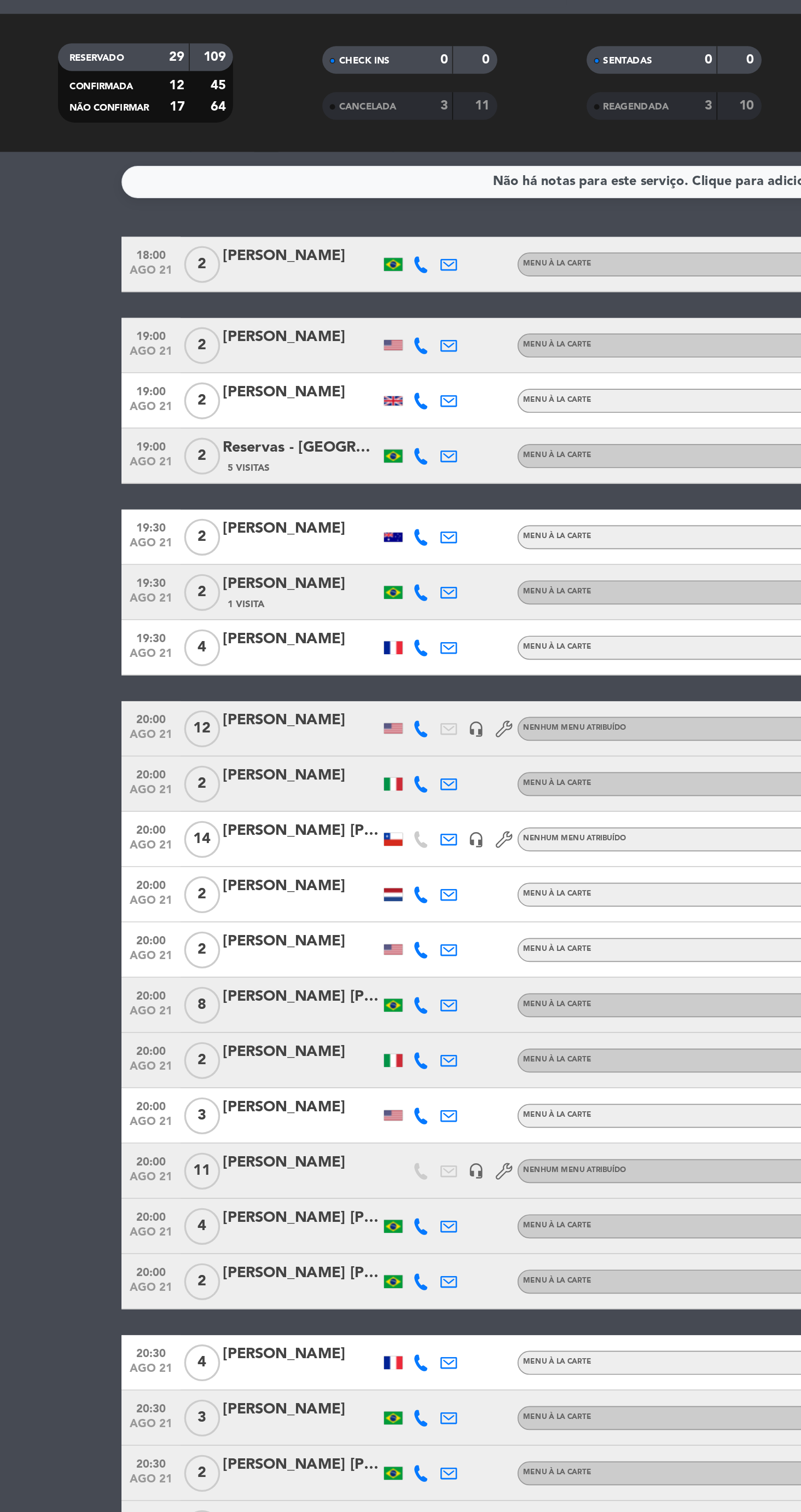
click at [119, 754] on span "11" at bounding box center [120, 753] width 21 height 22
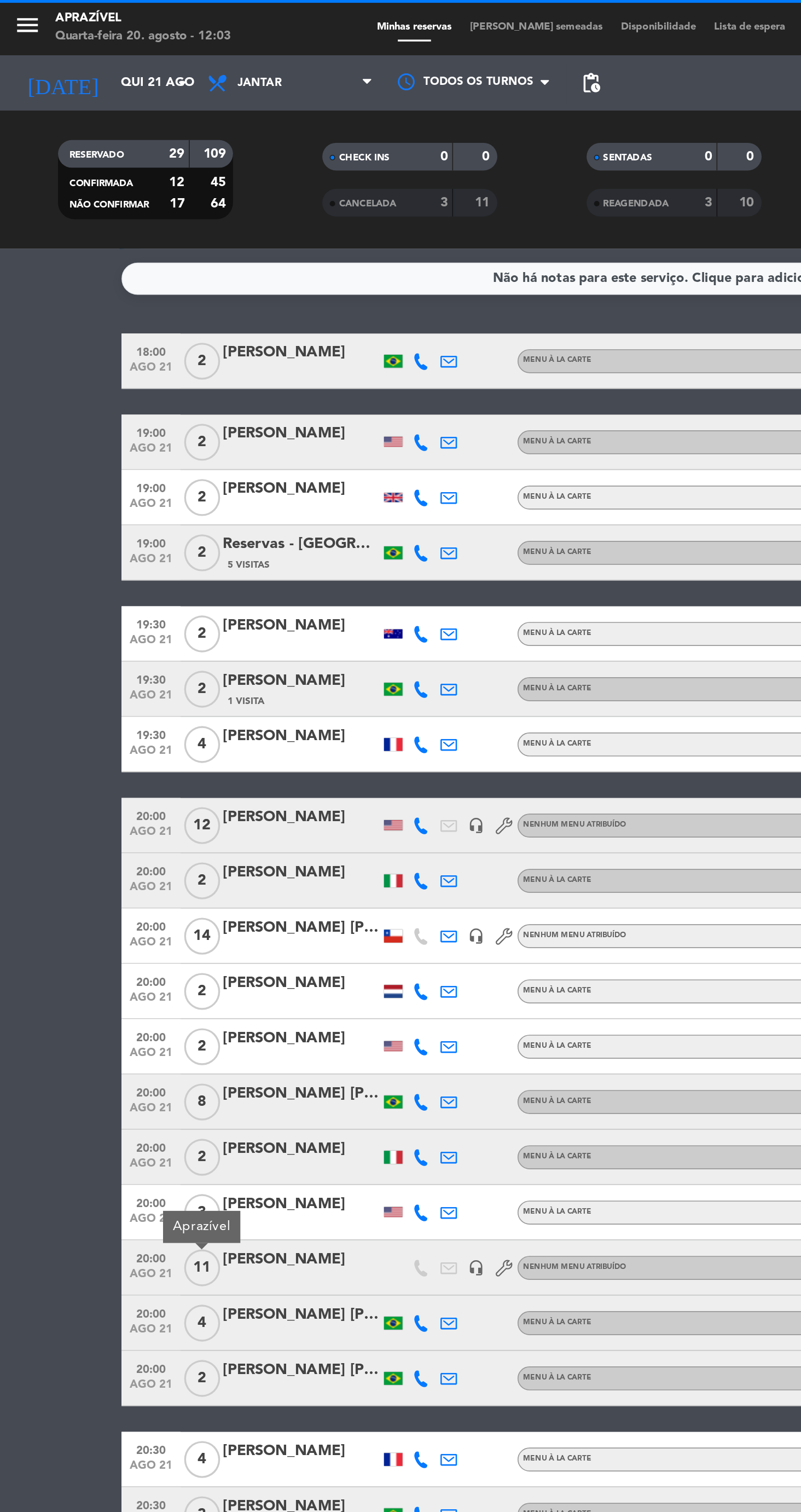
click at [88, 49] on input "Qui 21 ago" at bounding box center [115, 49] width 97 height 20
